Goal: Check status

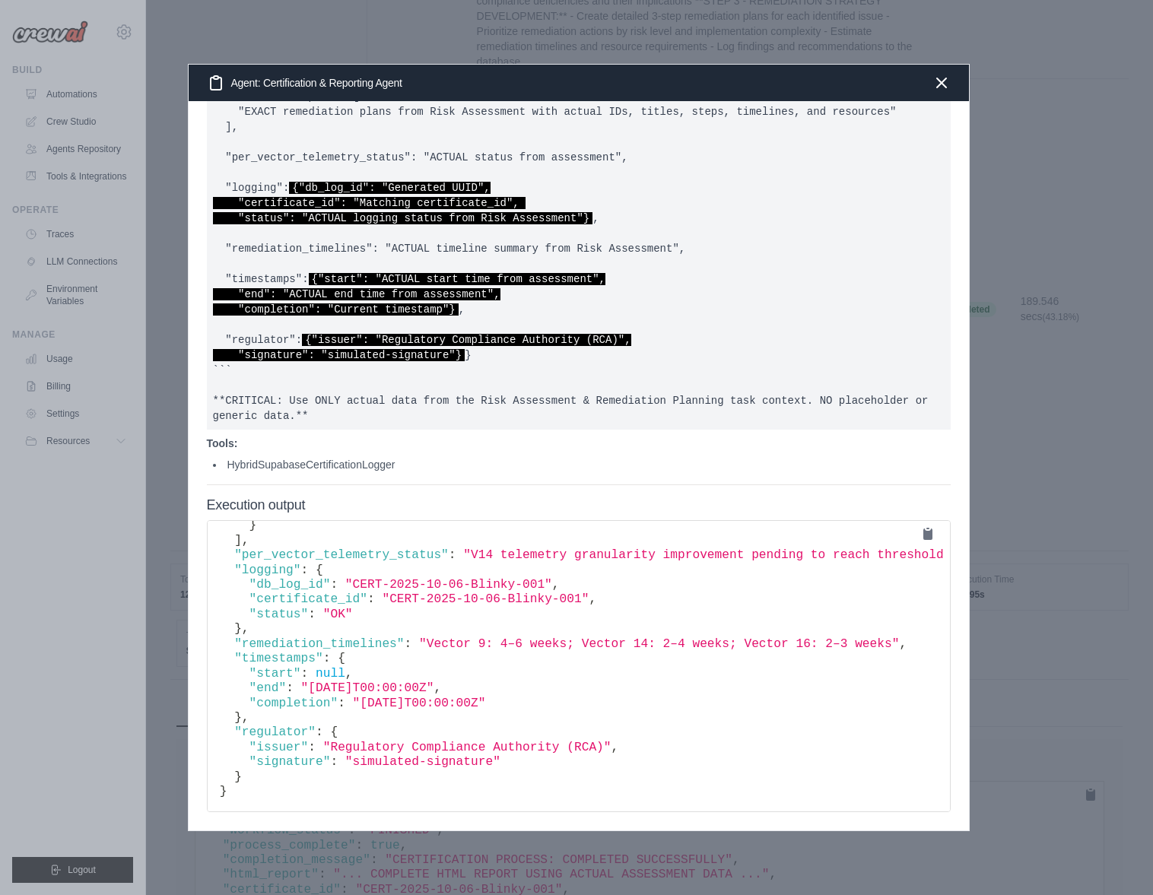
click at [229, 33] on div at bounding box center [576, 447] width 1153 height 895
click at [941, 85] on icon "button" at bounding box center [941, 82] width 18 height 18
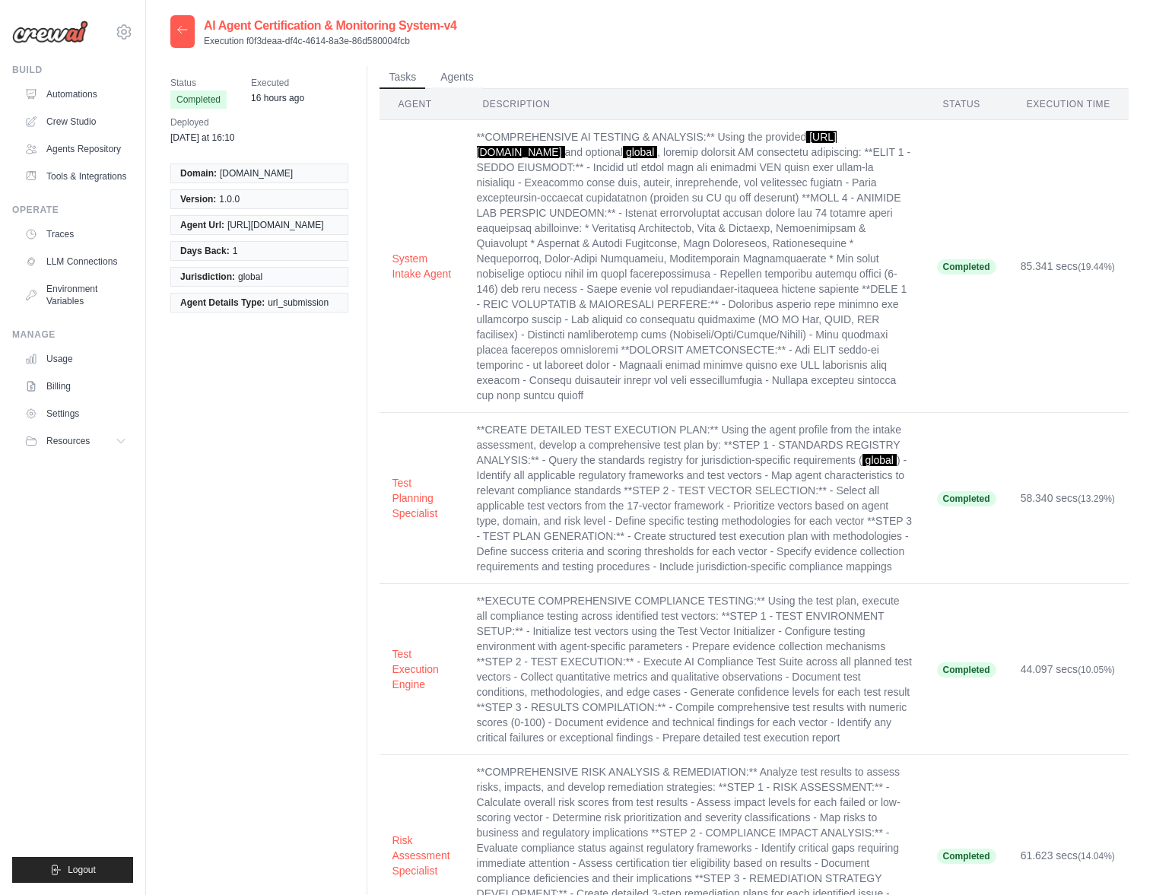
scroll to position [22, 0]
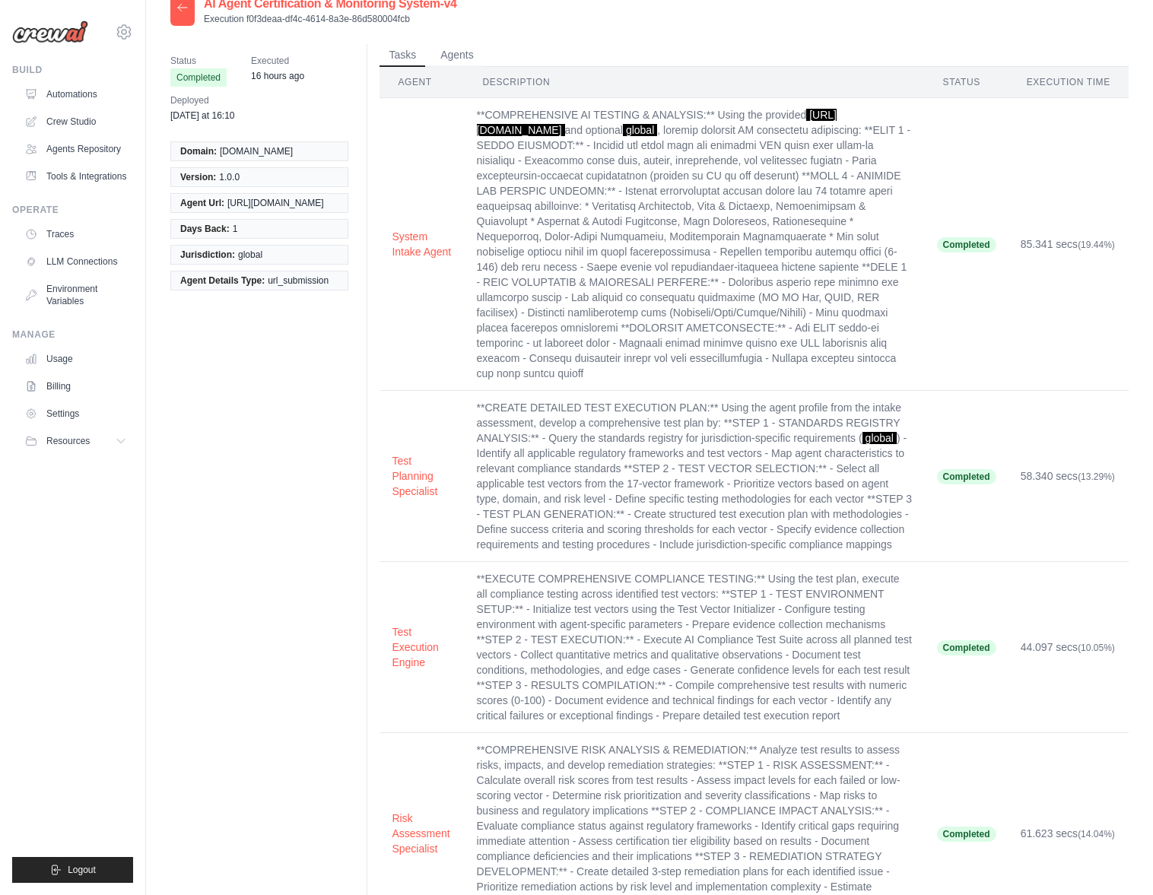
click at [182, 15] on div at bounding box center [182, 9] width 24 height 33
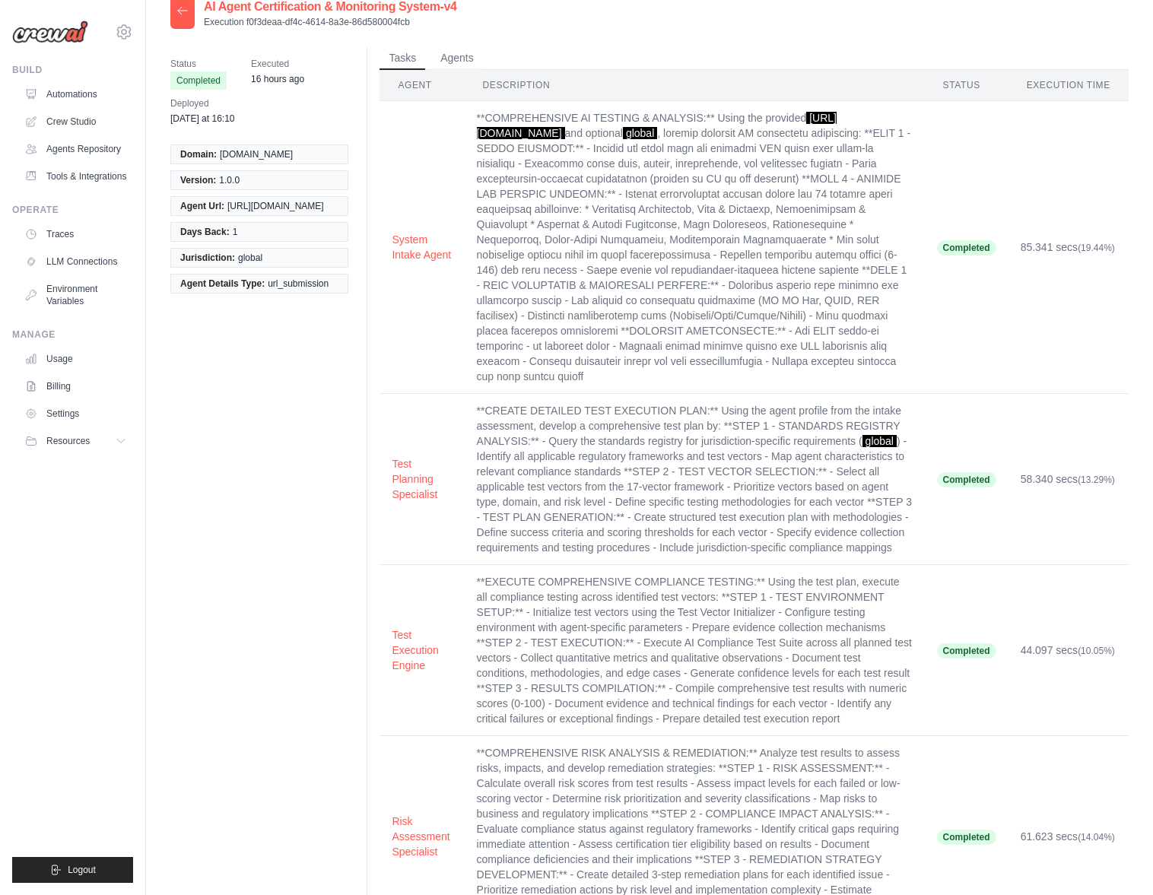
scroll to position [9, 0]
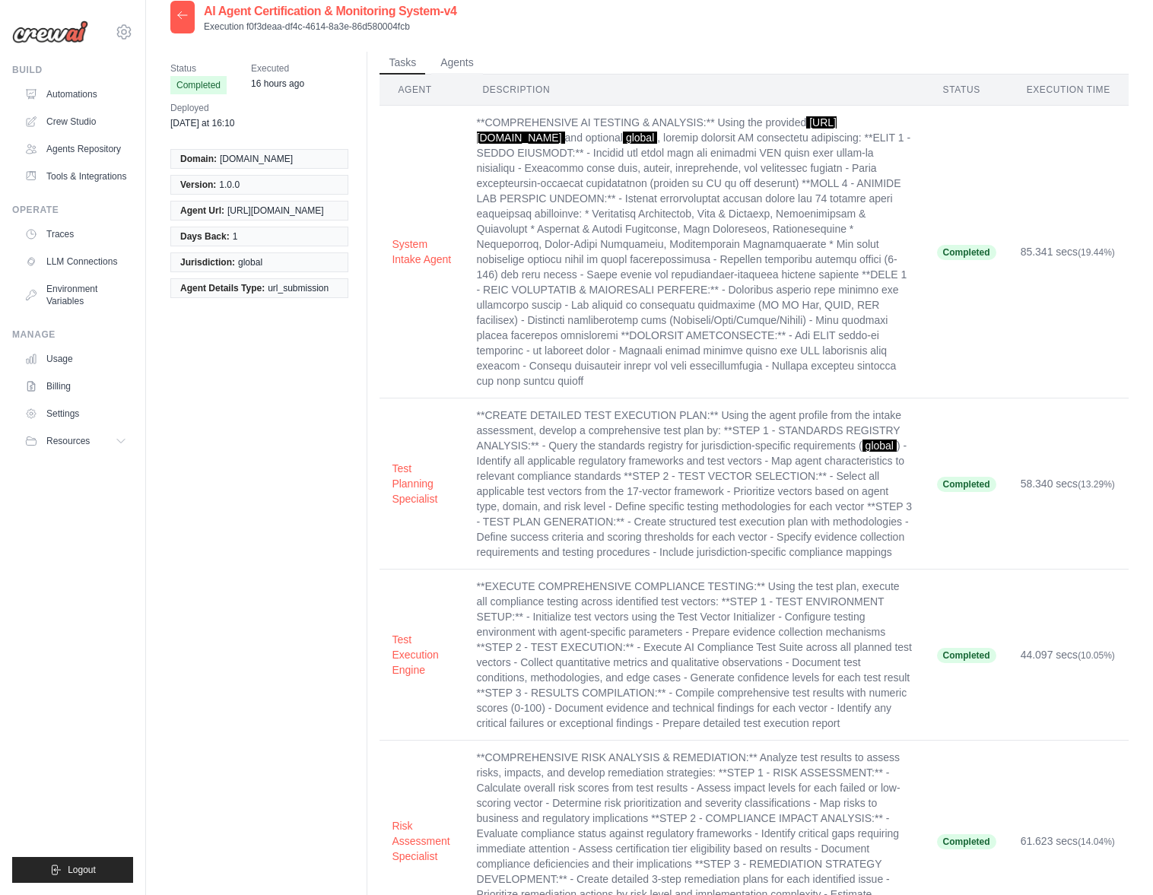
drag, startPoint x: 187, startPoint y: 11, endPoint x: 184, endPoint y: 23, distance: 12.5
click at [187, 11] on div at bounding box center [182, 17] width 24 height 33
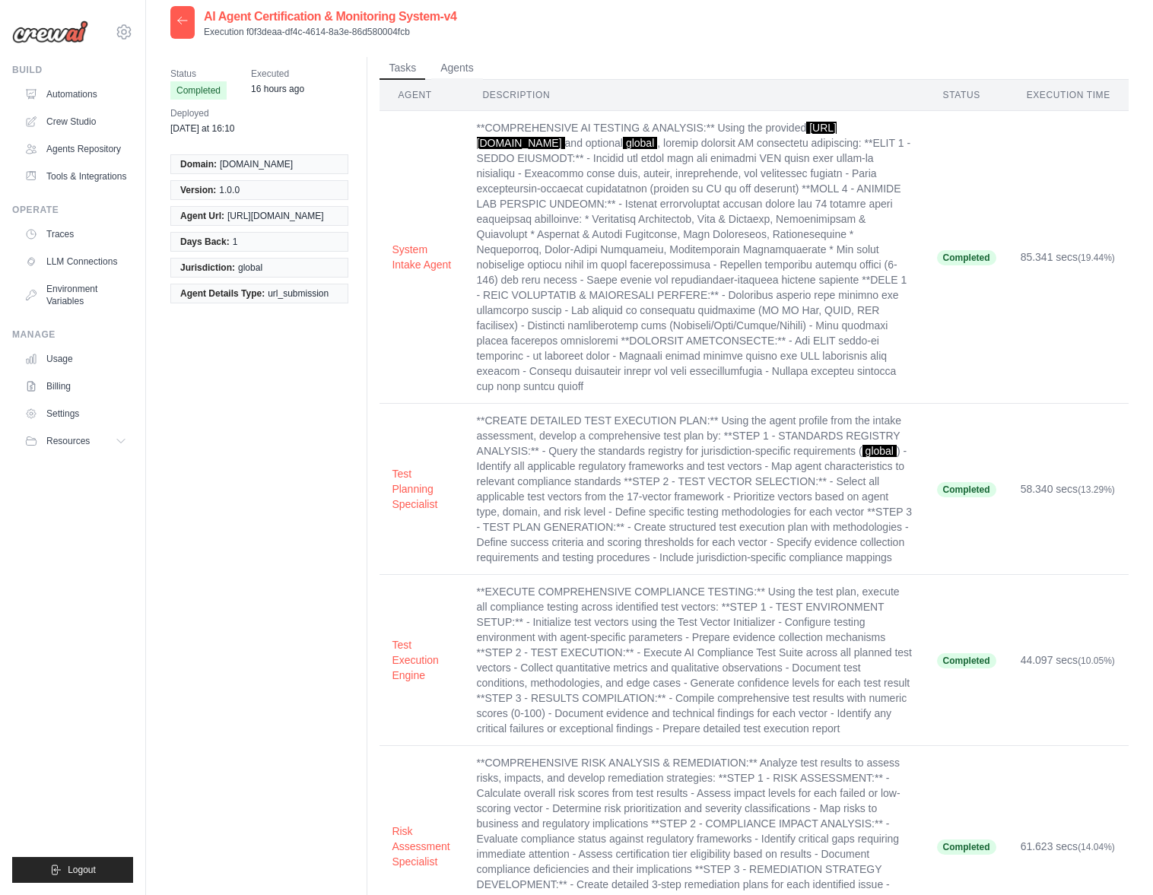
click at [182, 22] on icon at bounding box center [182, 20] width 12 height 12
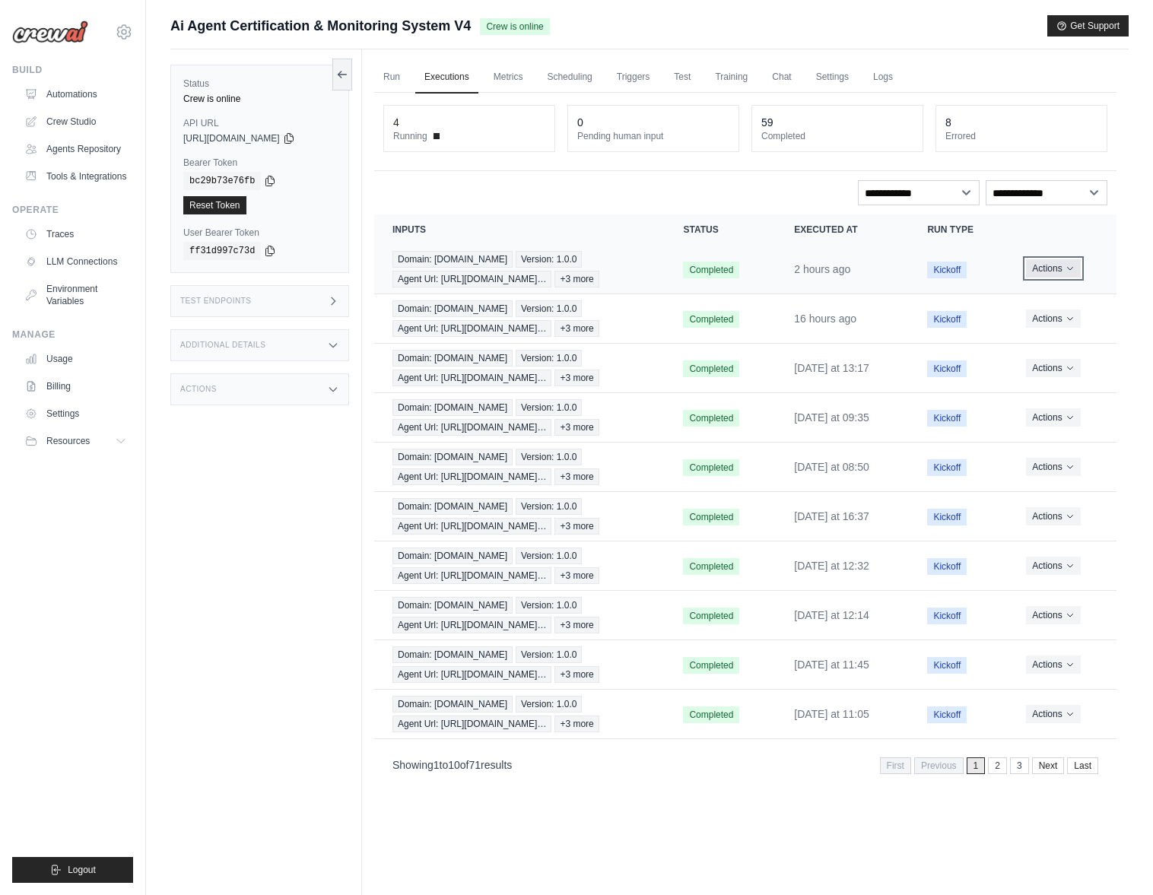
click at [1064, 269] on button "Actions" at bounding box center [1053, 268] width 54 height 18
click at [1042, 296] on link "View Details" at bounding box center [1049, 296] width 97 height 24
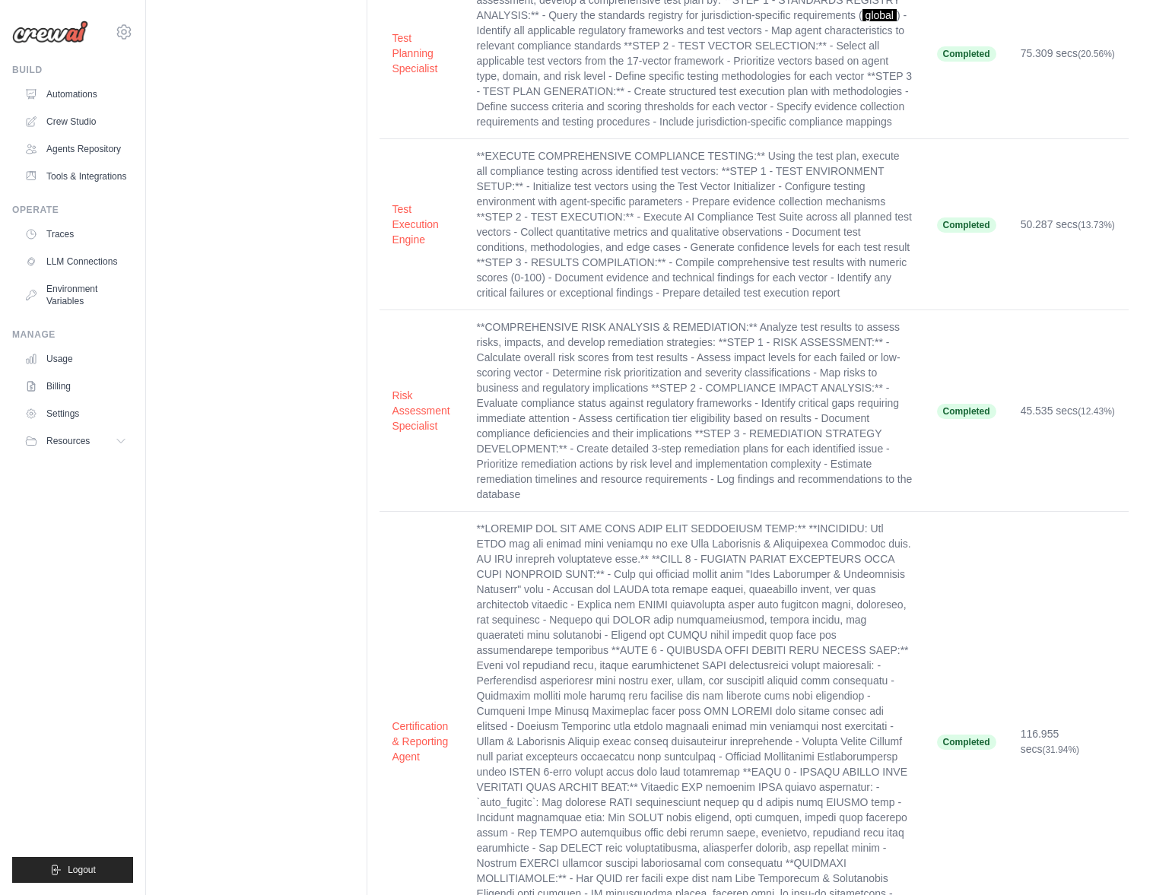
scroll to position [436, 0]
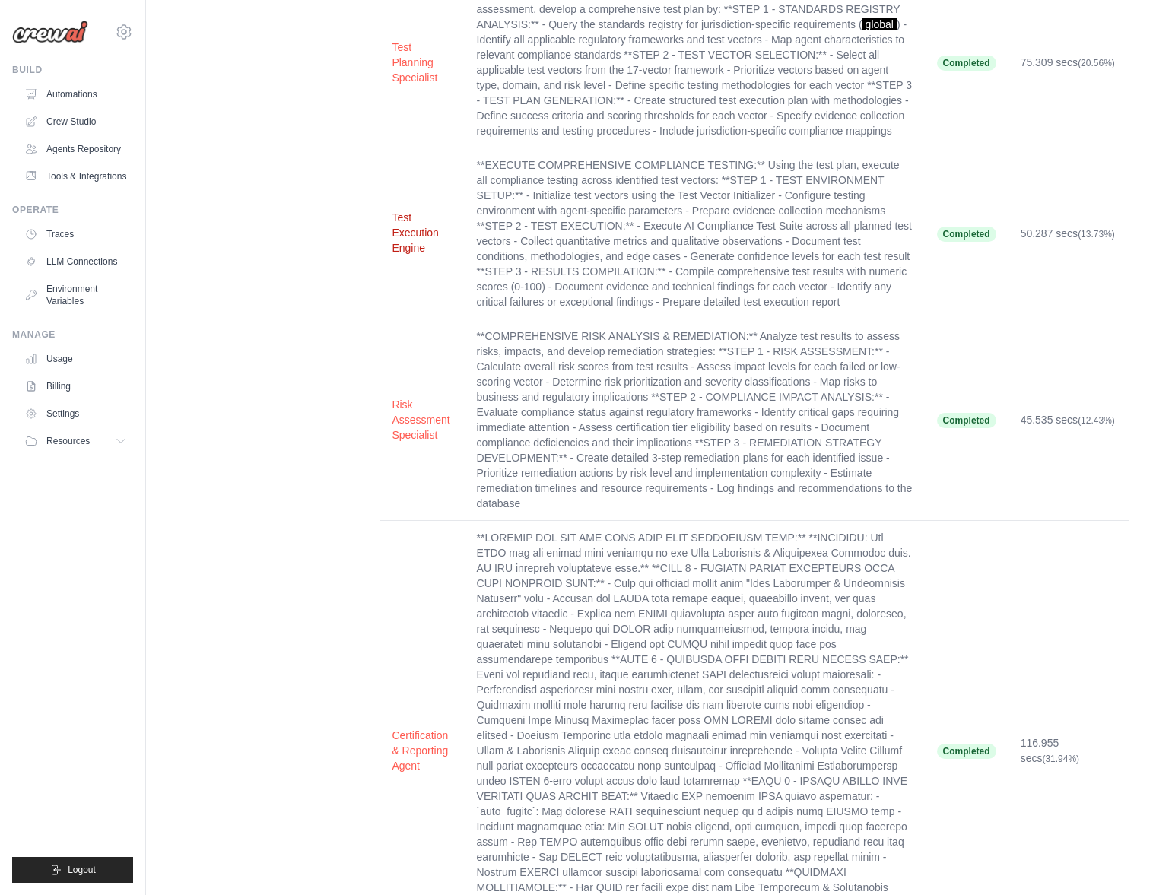
click at [407, 224] on button "Test Execution Engine" at bounding box center [422, 233] width 60 height 46
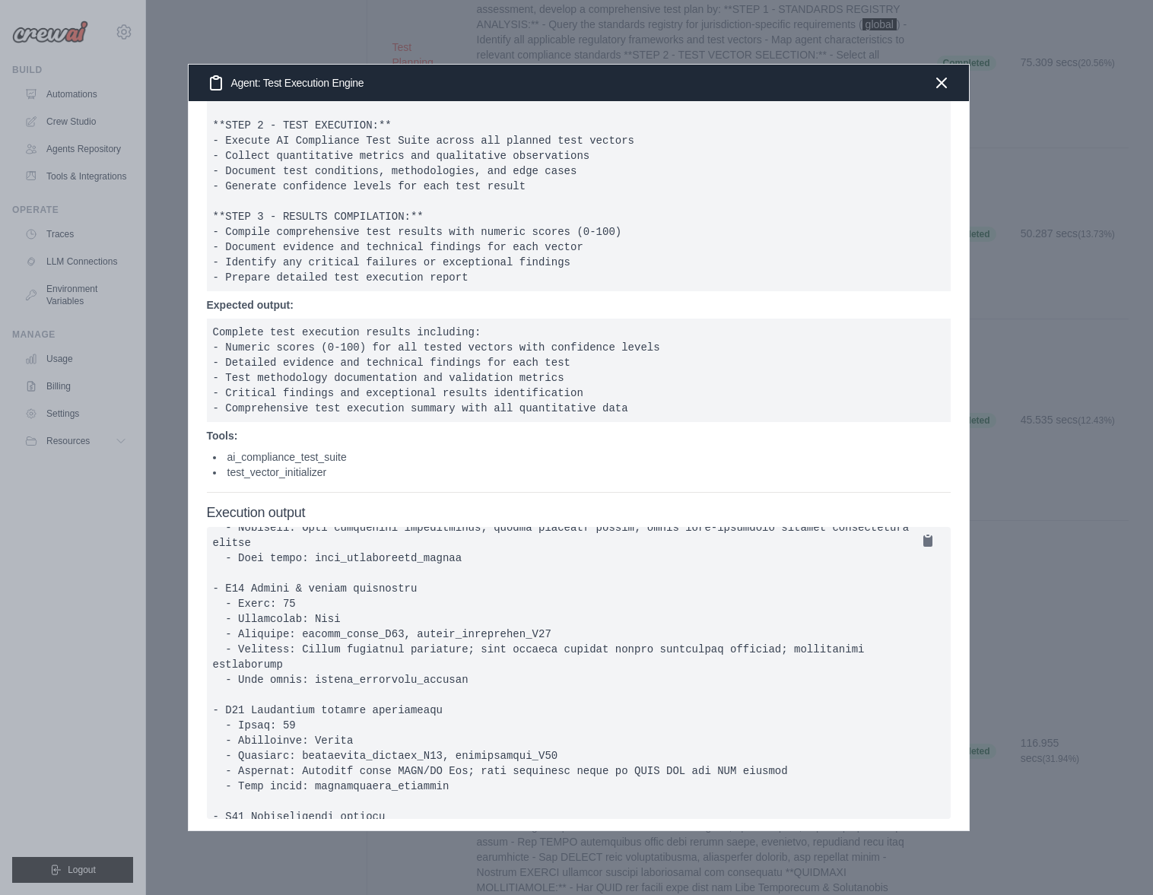
scroll to position [1416, 0]
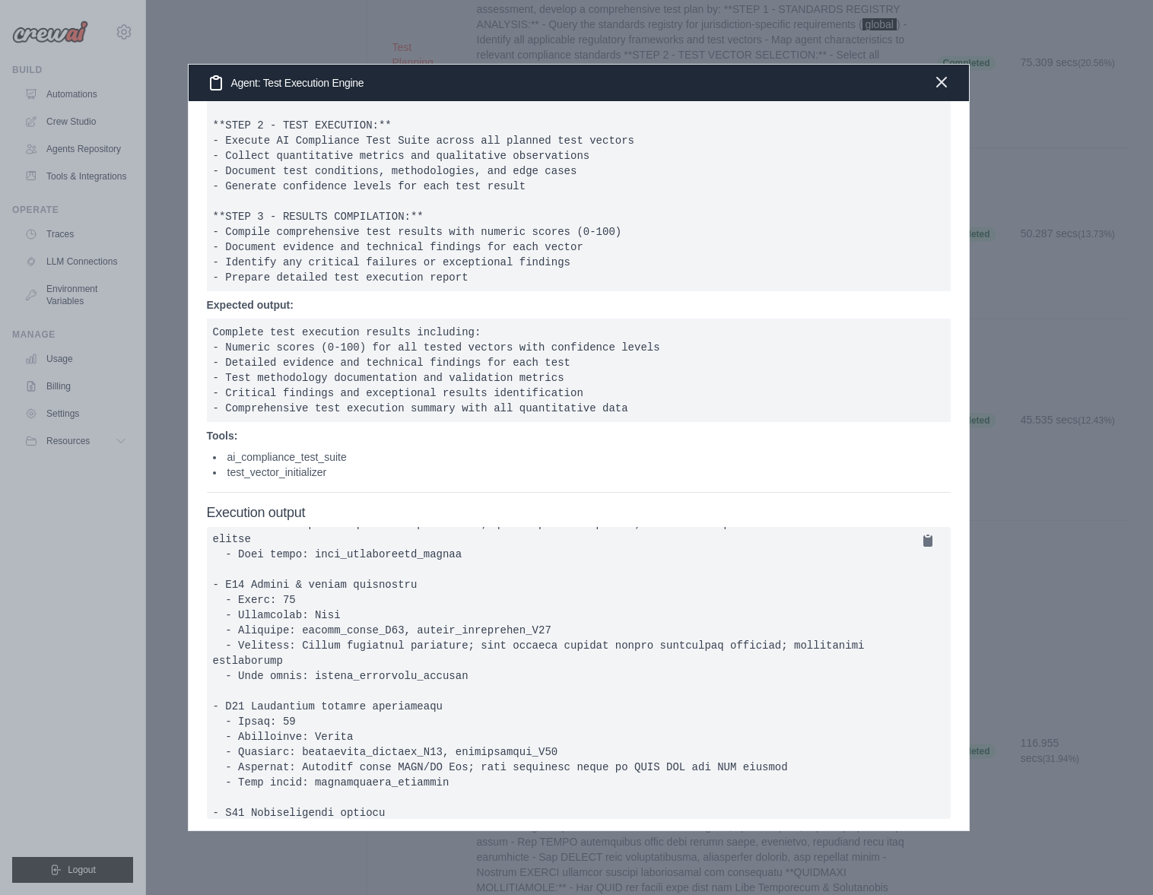
click at [943, 82] on icon "button" at bounding box center [941, 82] width 18 height 18
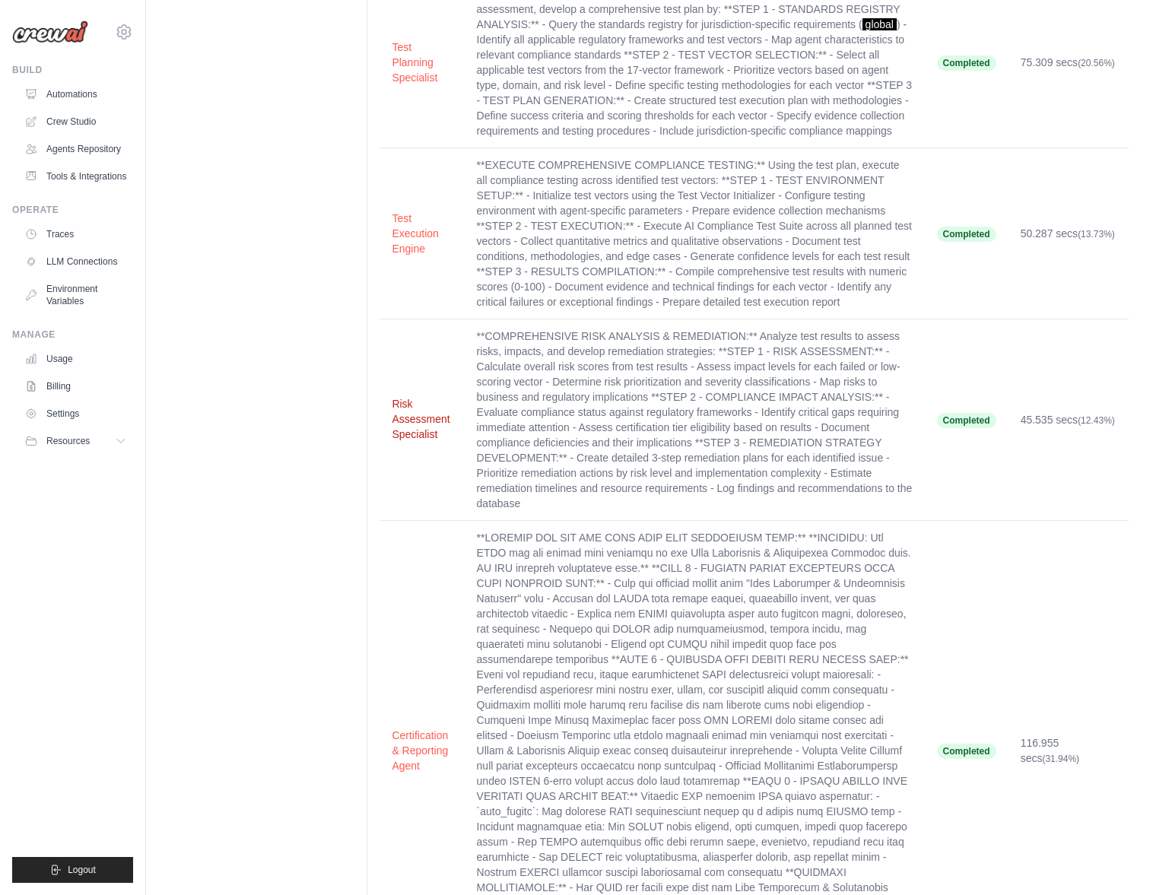
click at [417, 412] on button "Risk Assessment Specialist" at bounding box center [422, 419] width 60 height 46
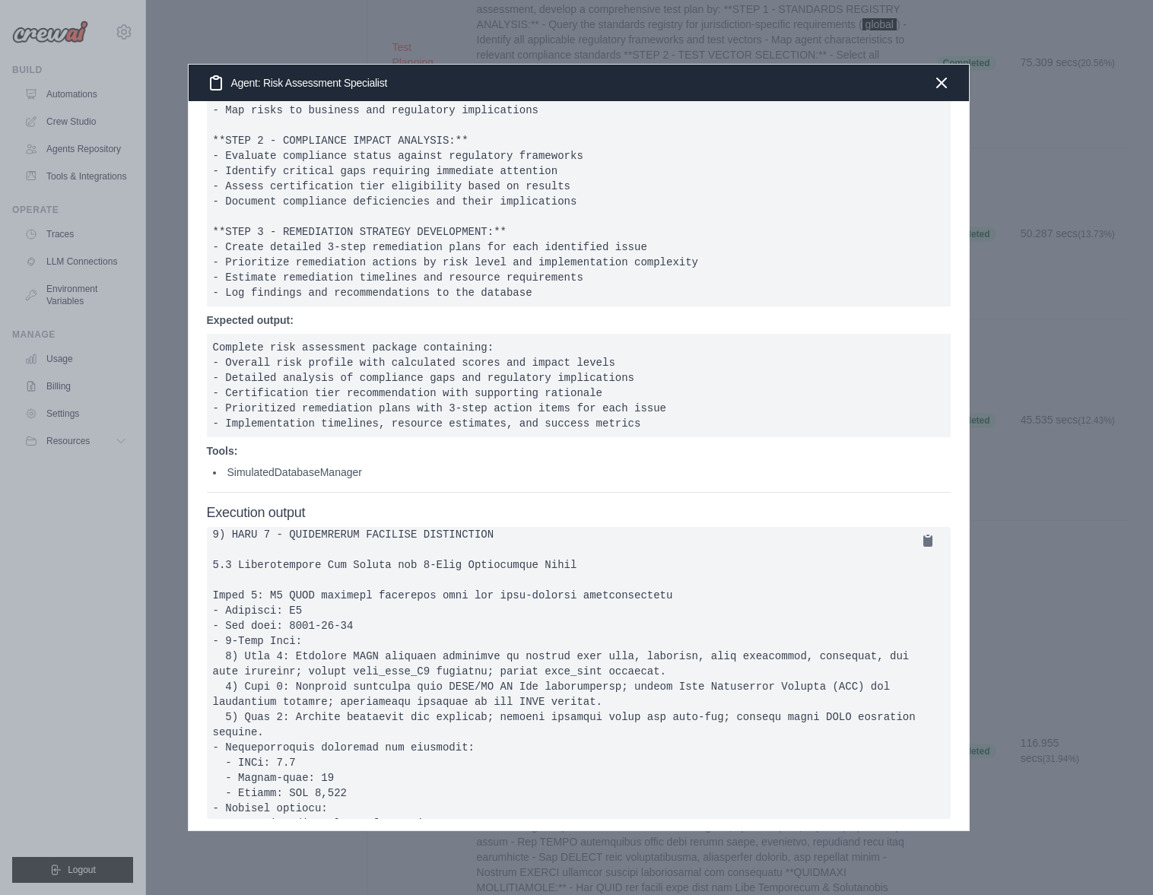
scroll to position [1378, 0]
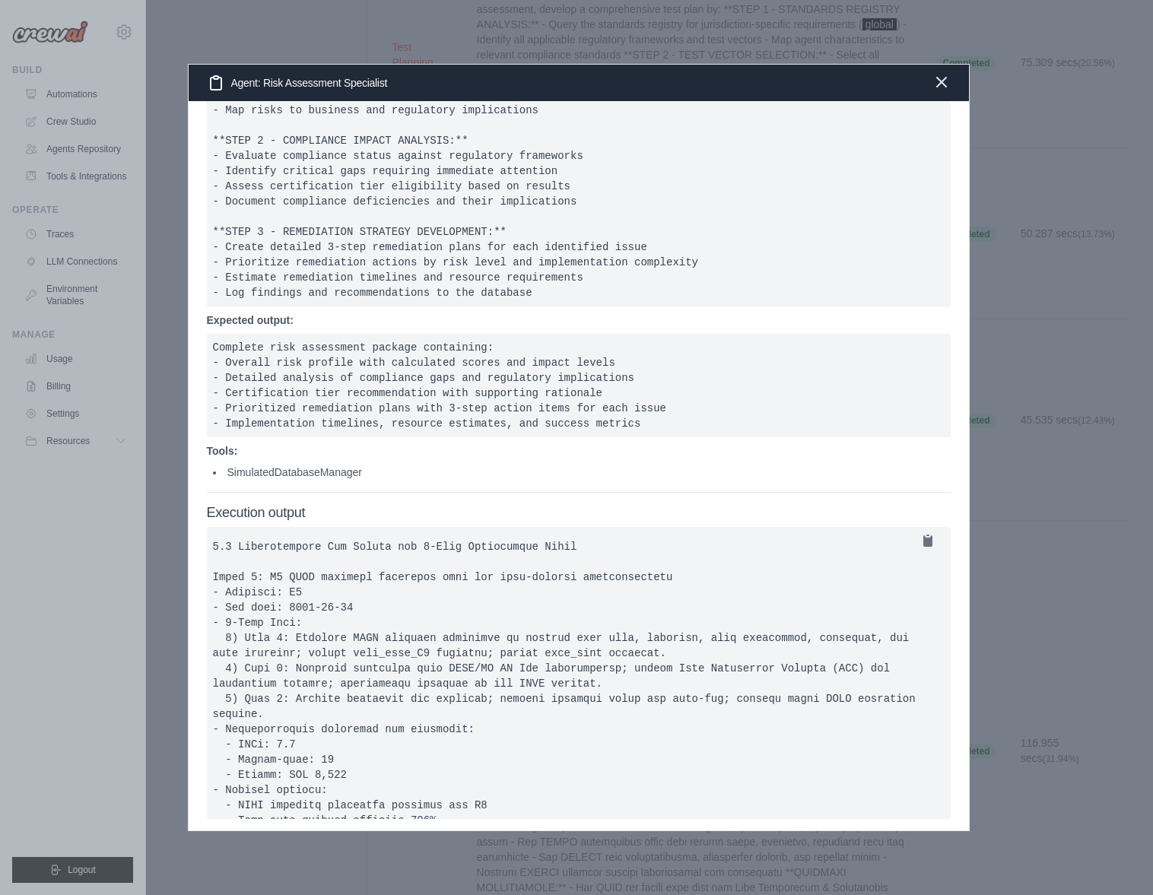
click at [941, 84] on icon "button" at bounding box center [941, 82] width 18 height 18
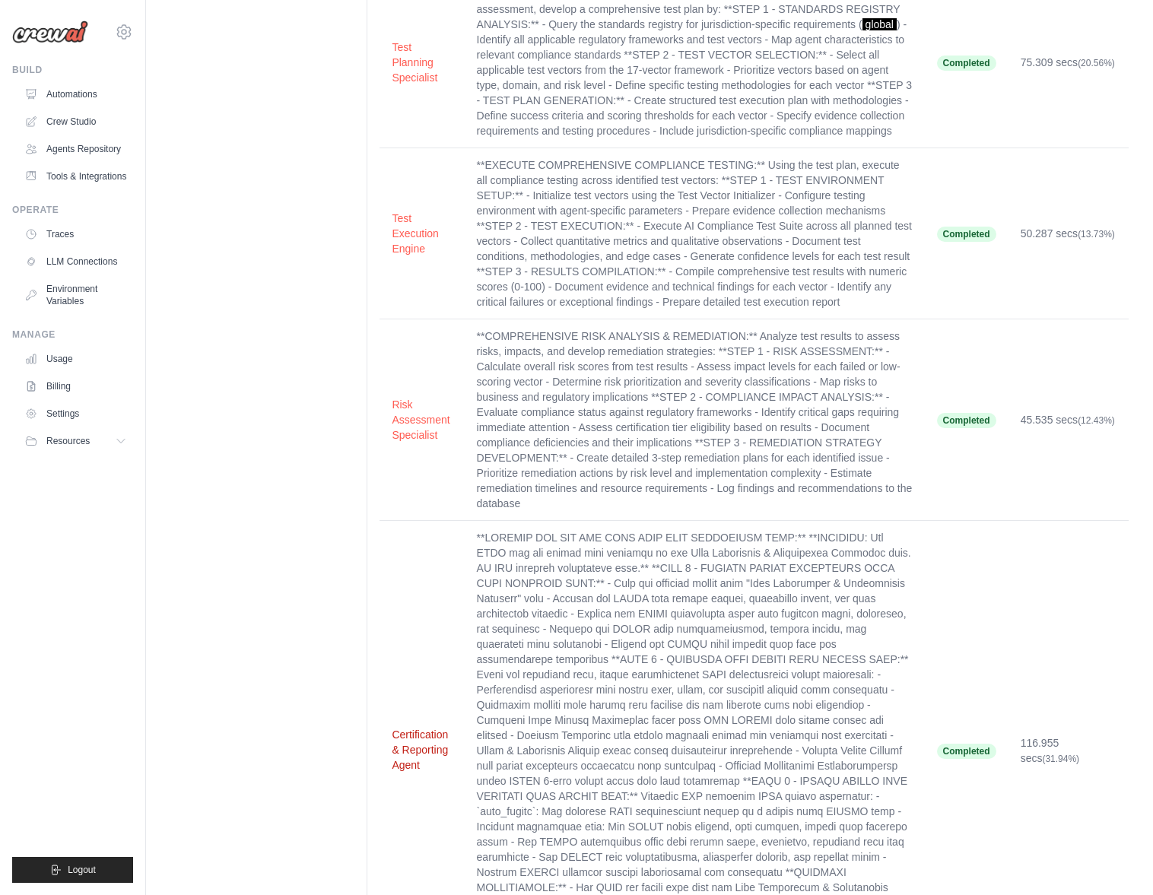
click at [418, 741] on button "Certification & Reporting Agent" at bounding box center [422, 750] width 60 height 46
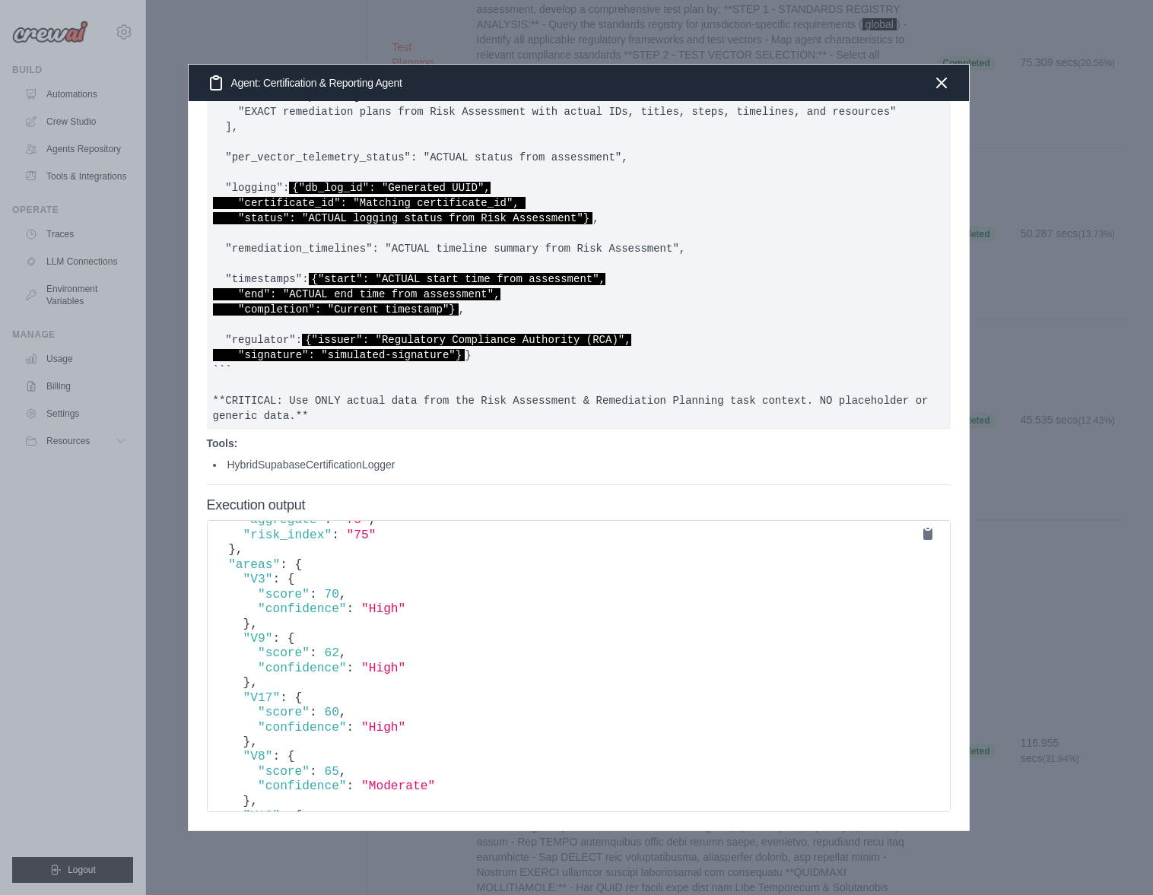
scroll to position [0, 6]
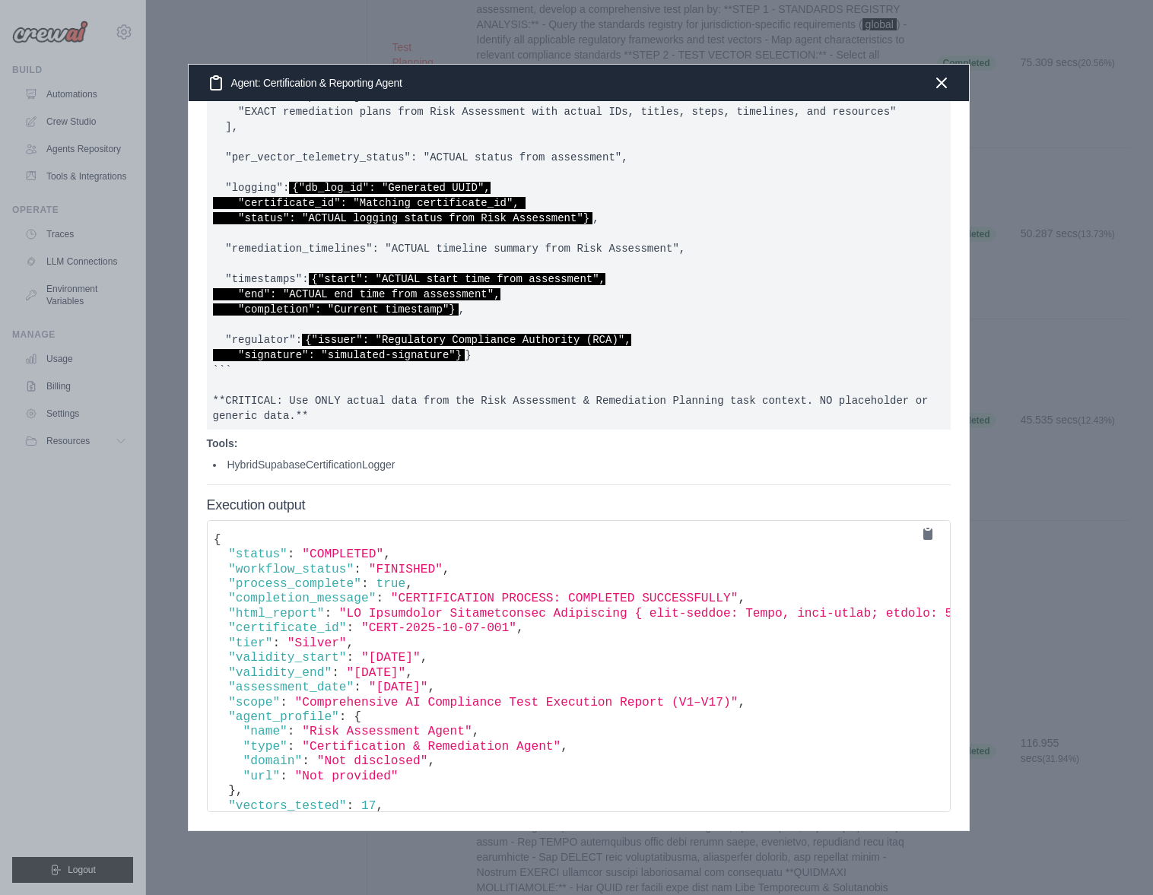
click at [214, 530] on pre "{ "status" : "COMPLETED" , "workflow_status" : "FINISHED" , "process_complete" …" at bounding box center [579, 666] width 744 height 292
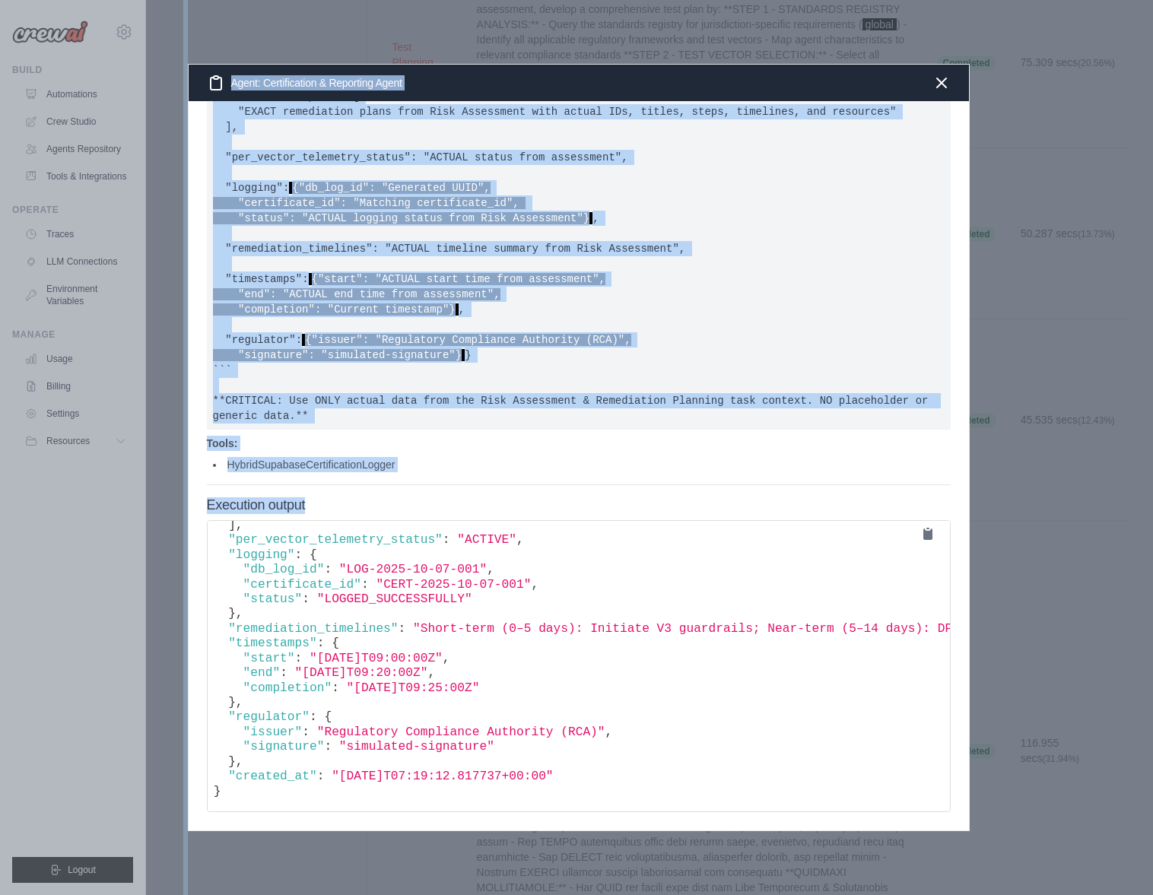
scroll to position [1161, 0]
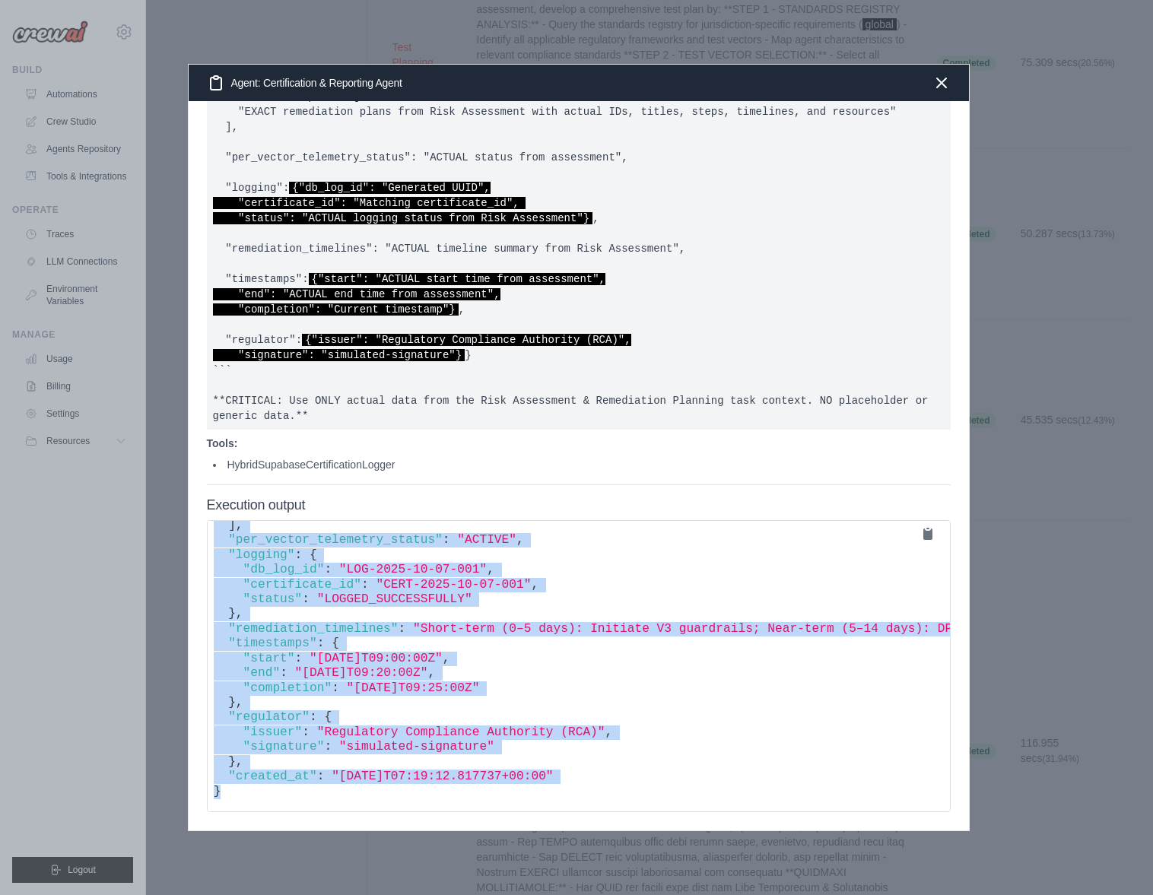
drag, startPoint x: 214, startPoint y: 528, endPoint x: 708, endPoint y: 813, distance: 570.2
click at [709, 817] on div "Description: Expected output: **SINGLE JSON RESPONSE using ACTUAL data from Ris…" at bounding box center [579, 465] width 780 height 729
copy code "{ "loremi" : "DOLORSITA" , "consecte_adipis" : "ELITSEDD" , "eiusmod_temporin" …"
